Goal: Task Accomplishment & Management: Use online tool/utility

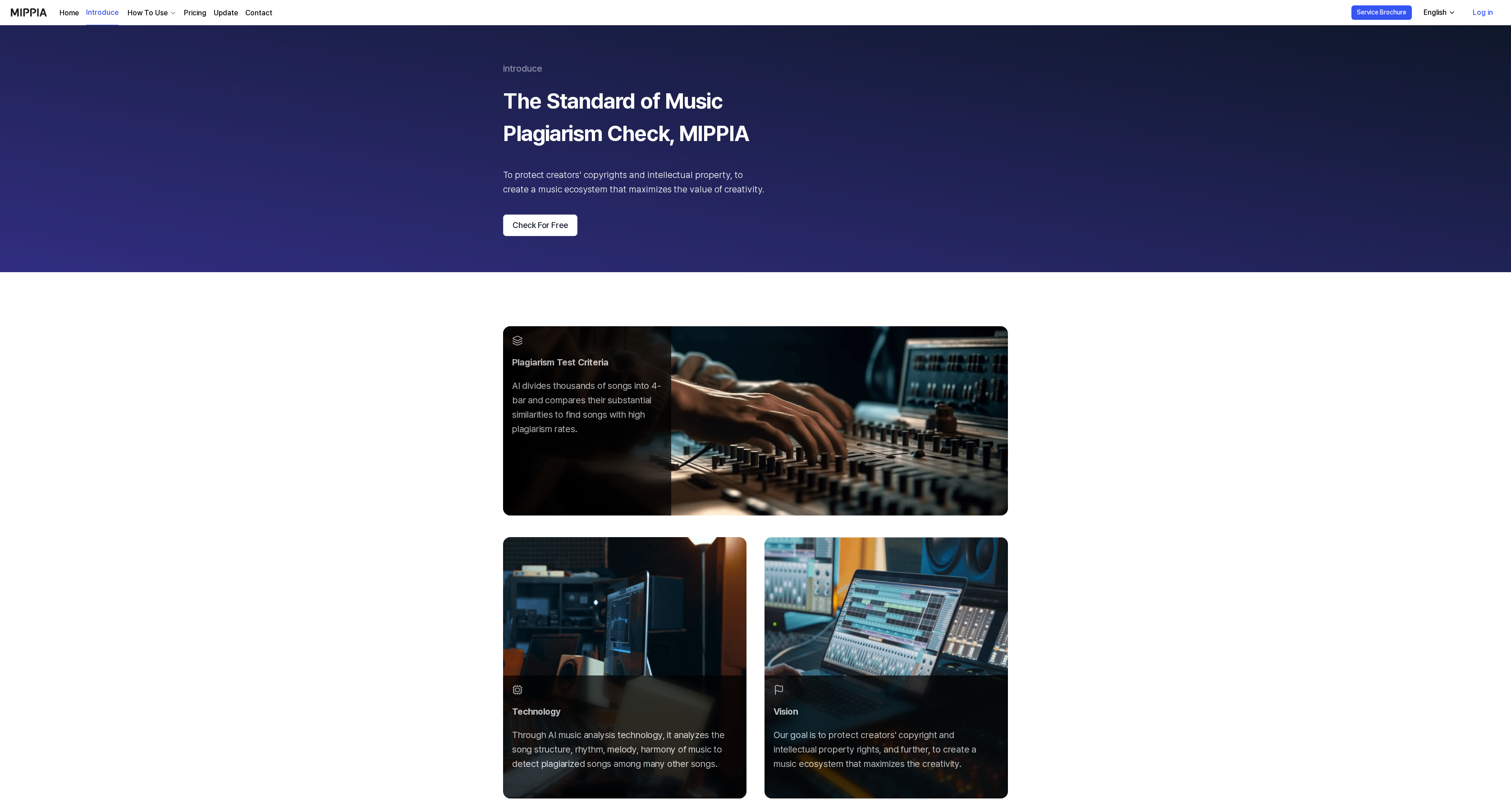
click at [232, 16] on link "Update" at bounding box center [225, 13] width 25 height 11
click at [551, 235] on button "Check For Free" at bounding box center [540, 225] width 74 height 22
